Goal: Task Accomplishment & Management: Manage account settings

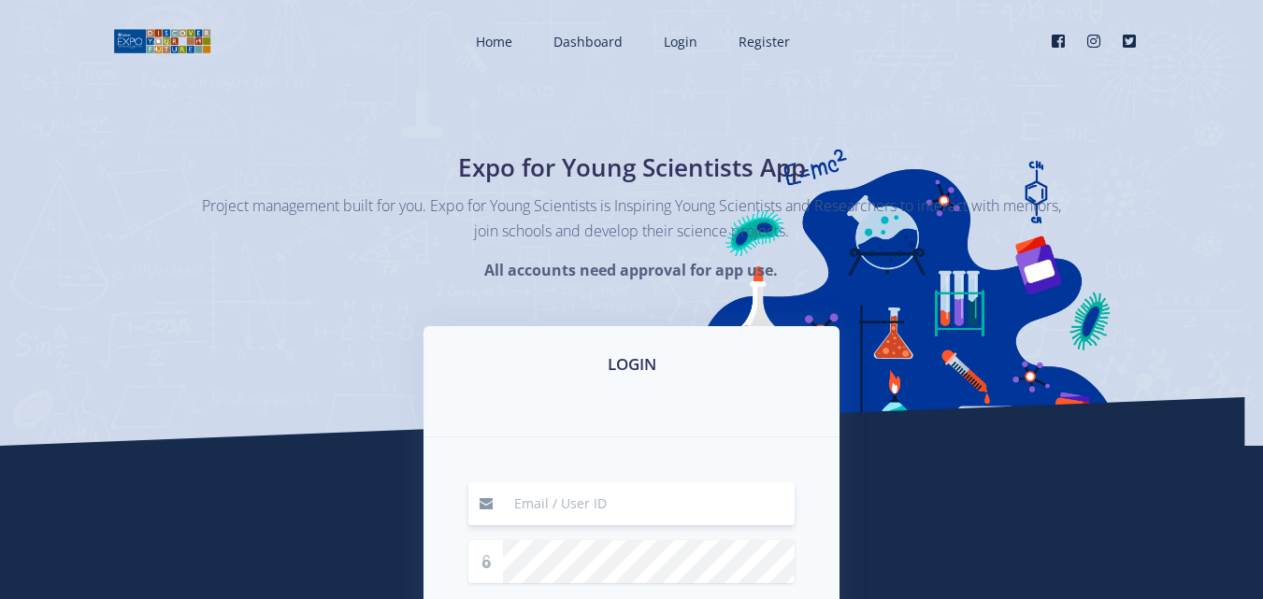
click at [612, 495] on input at bounding box center [649, 504] width 292 height 43
type input "felicitynkuna1@gmail.com"
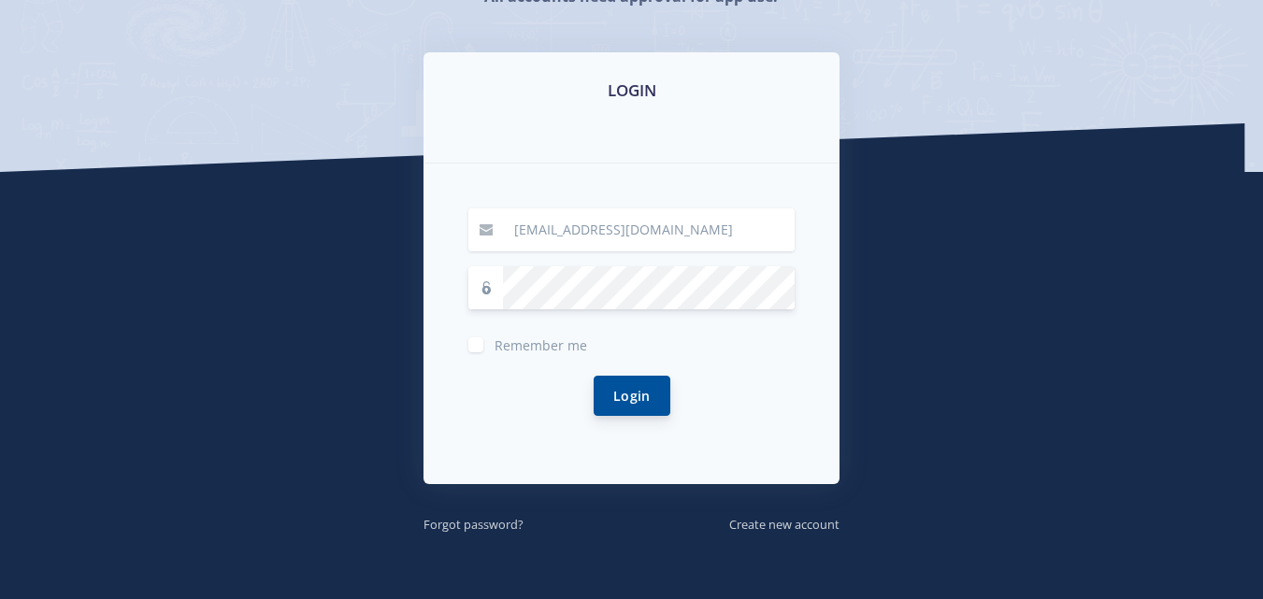
scroll to position [281, 0]
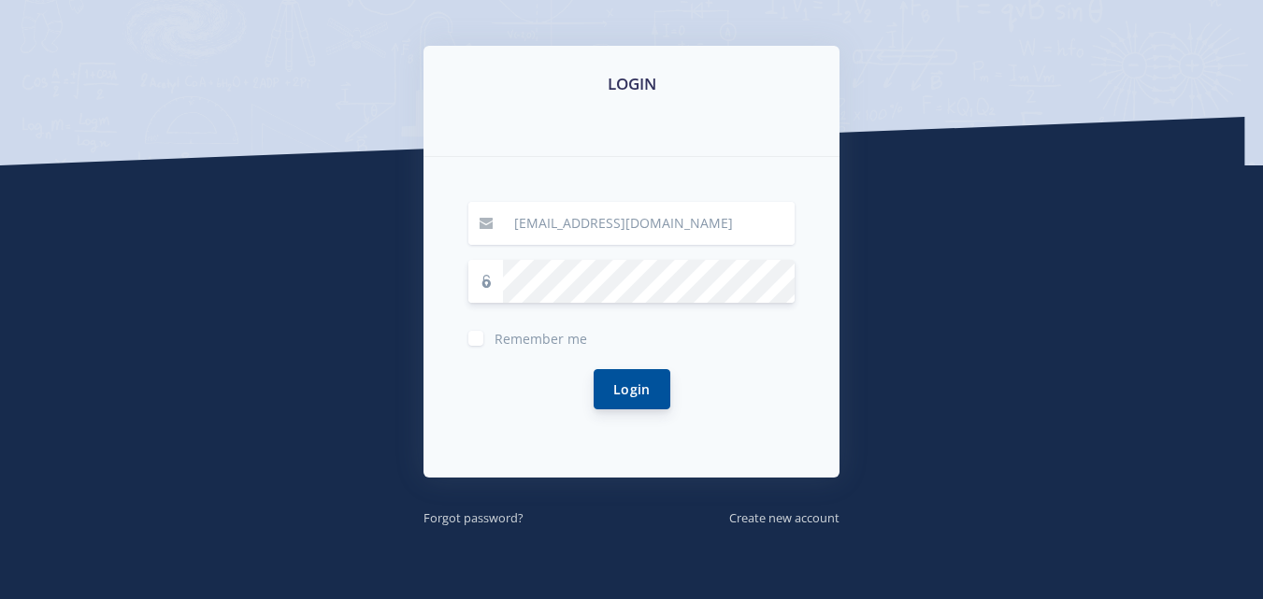
click at [648, 390] on button "Login" at bounding box center [632, 389] width 77 height 40
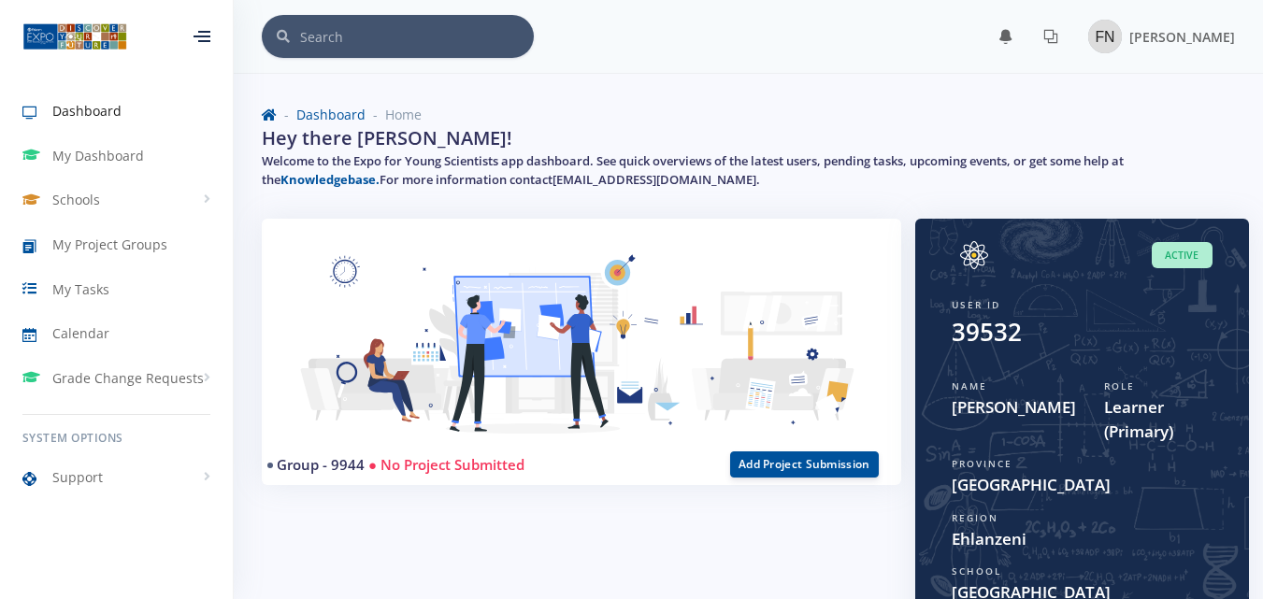
scroll to position [14, 14]
click at [553, 182] on link "[EMAIL_ADDRESS][DOMAIN_NAME]" at bounding box center [655, 179] width 204 height 17
click at [65, 111] on span "Dashboard" at bounding box center [86, 111] width 69 height 20
click at [1136, 37] on span "[PERSON_NAME]" at bounding box center [1183, 37] width 106 height 18
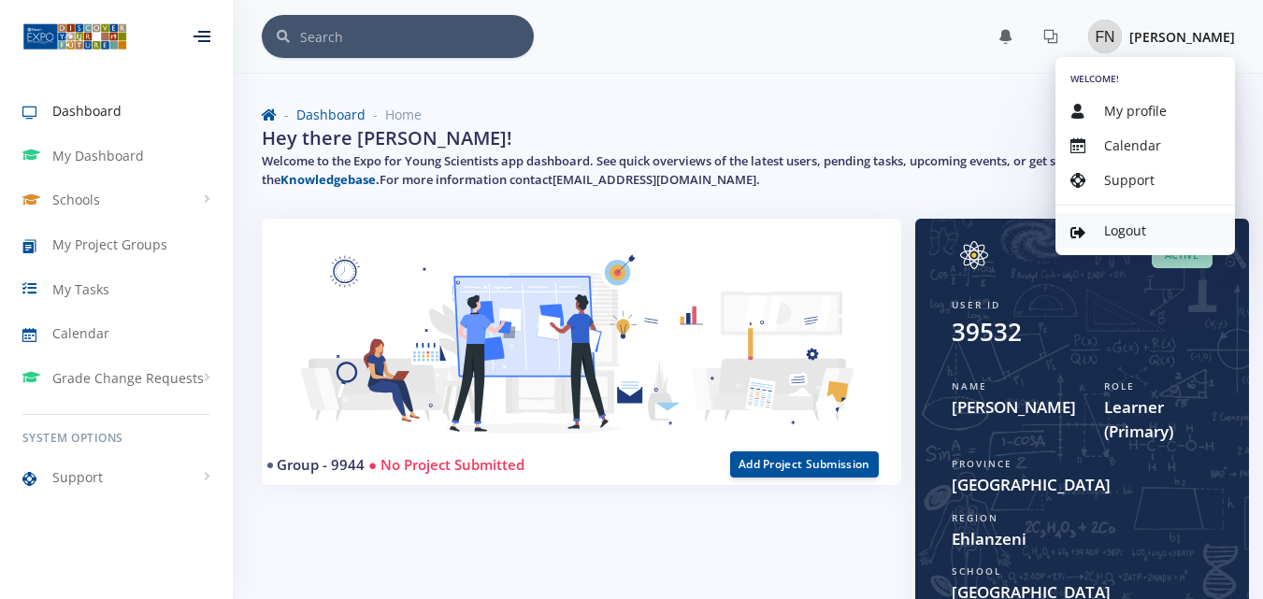
click at [1124, 231] on span "Logout" at bounding box center [1125, 231] width 42 height 18
